Goal: Navigation & Orientation: Find specific page/section

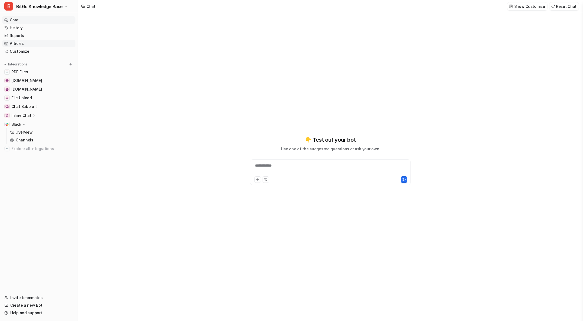
click at [24, 44] on link "Articles" at bounding box center [38, 44] width 73 height 8
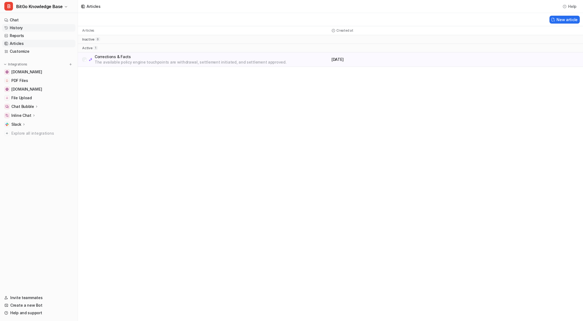
click at [23, 28] on link "History" at bounding box center [38, 28] width 73 height 8
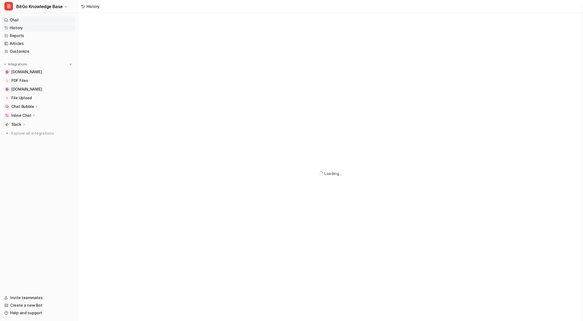
click at [19, 20] on link "Chat" at bounding box center [38, 20] width 73 height 8
